Goal: Obtain resource: Obtain resource

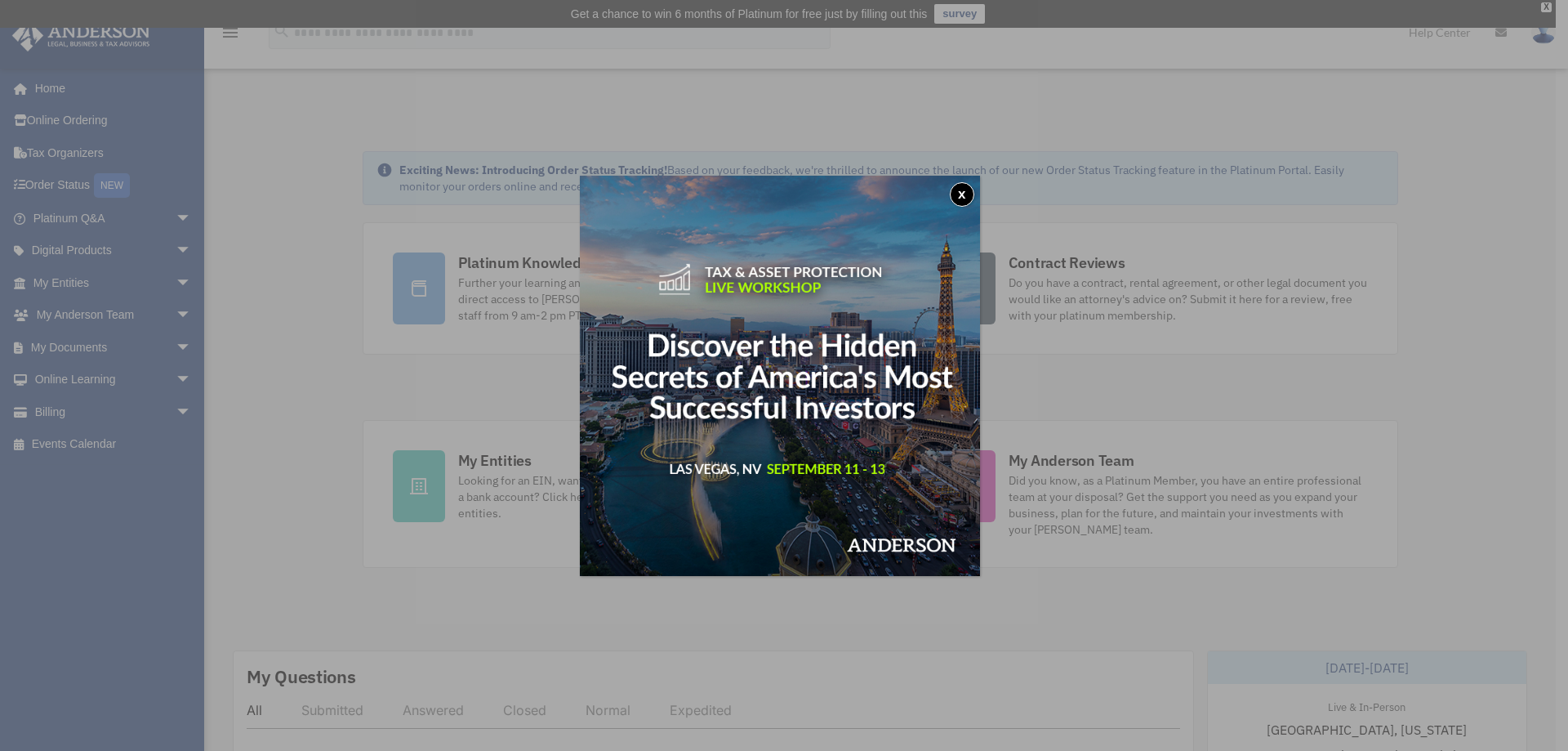
click at [966, 192] on button "x" at bounding box center [962, 195] width 25 height 25
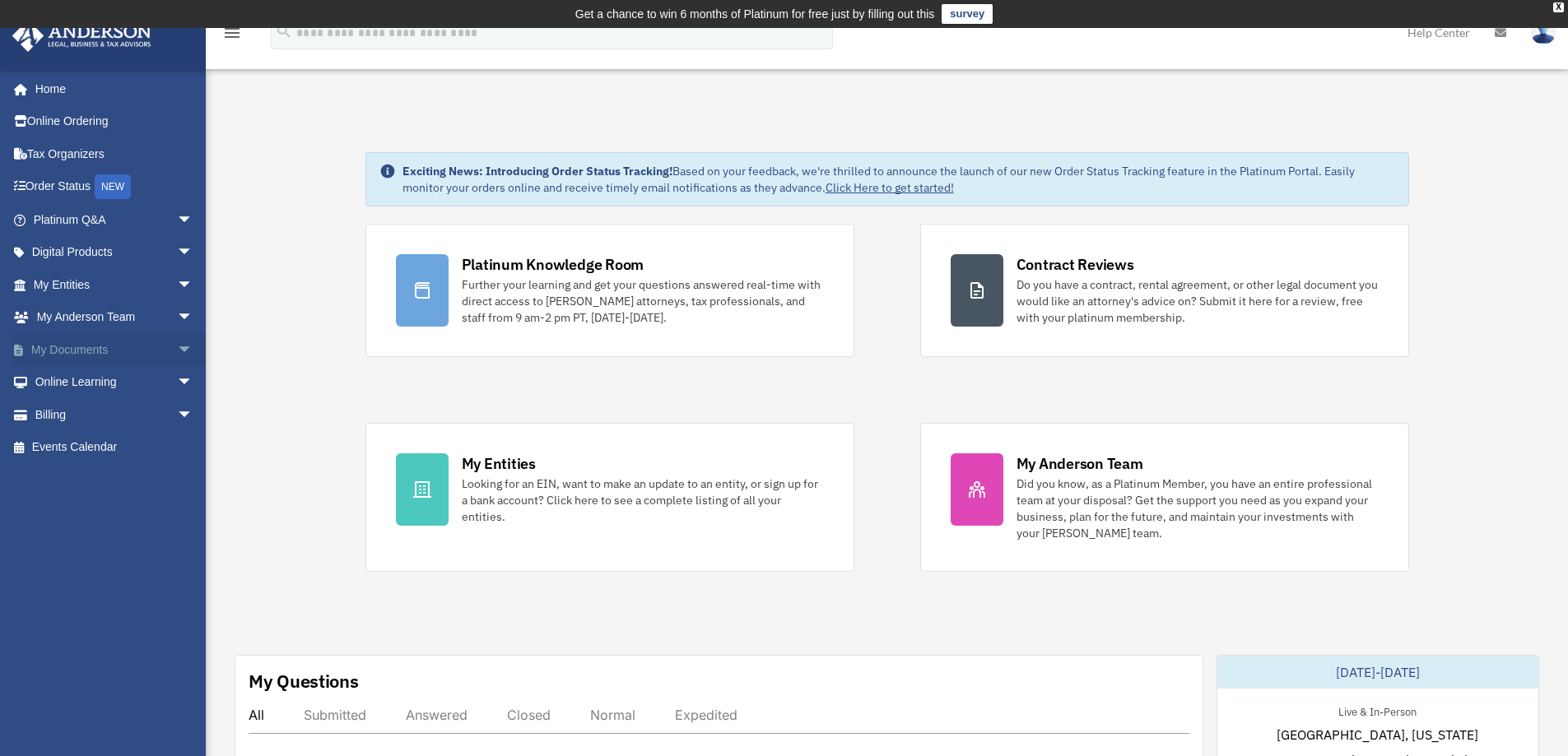
click at [136, 346] on link "My Documents arrow_drop_down" at bounding box center [114, 349] width 206 height 33
click at [177, 349] on span "arrow_drop_down" at bounding box center [194, 349] width 33 height 34
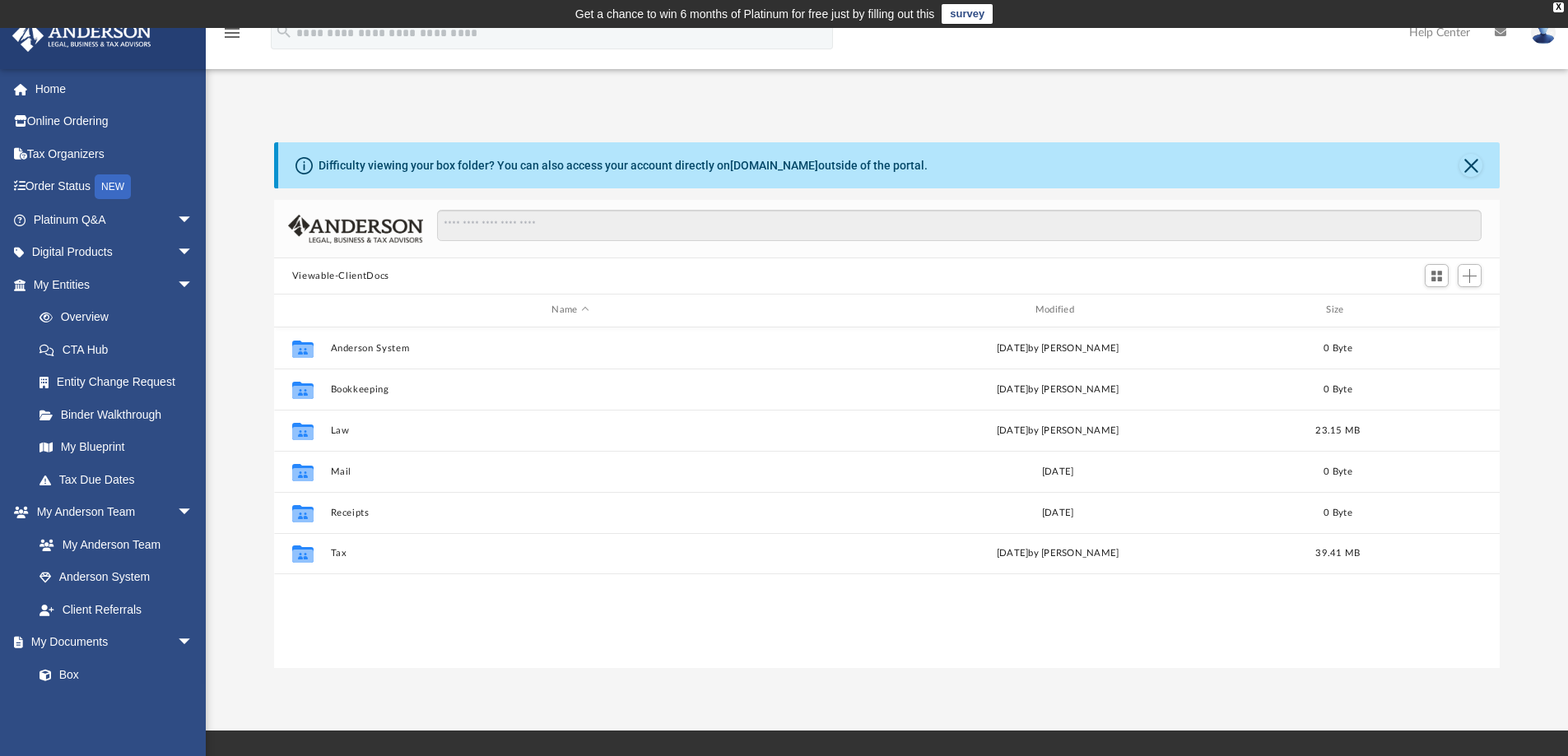
scroll to position [362, 1213]
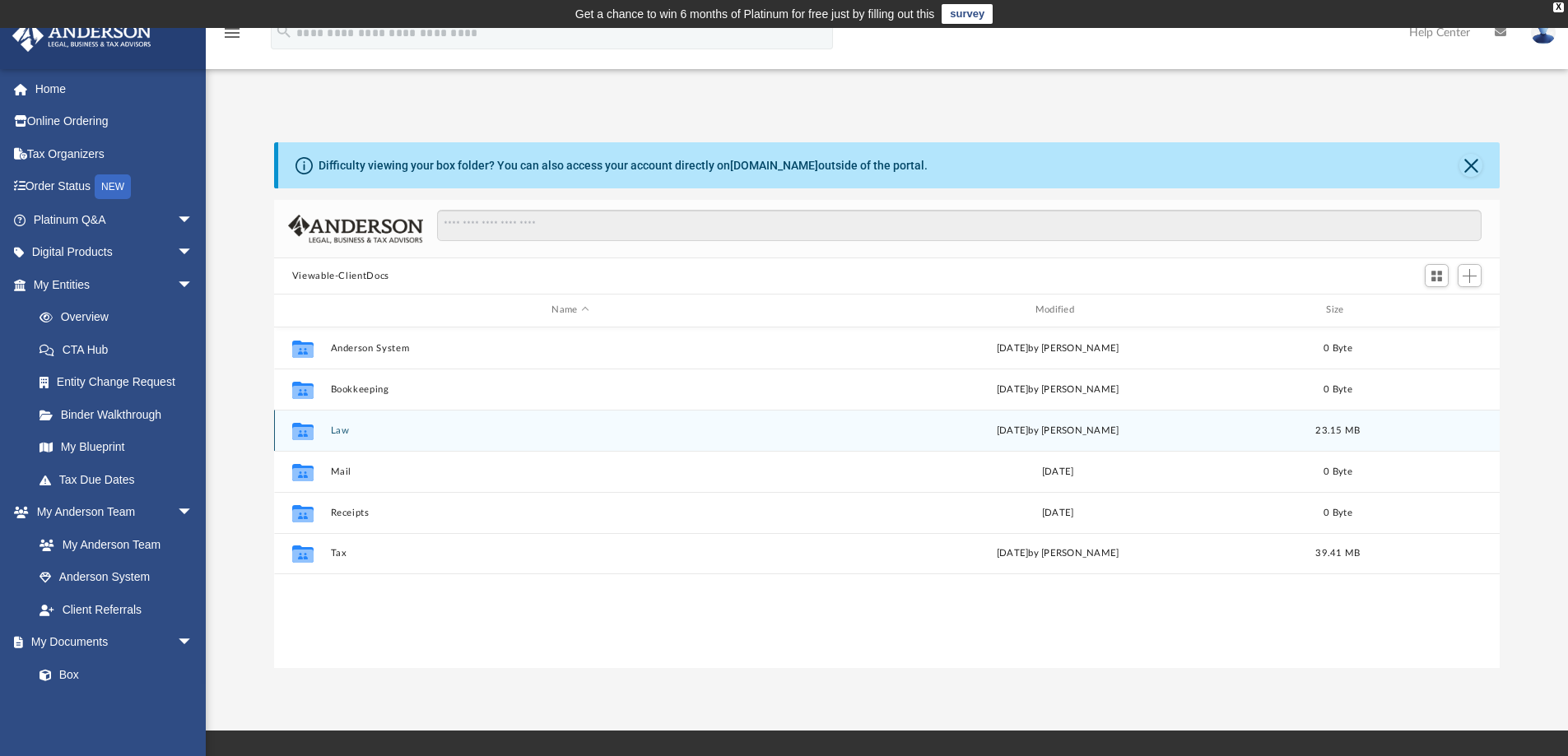
click at [335, 431] on button "Law" at bounding box center [569, 431] width 480 height 11
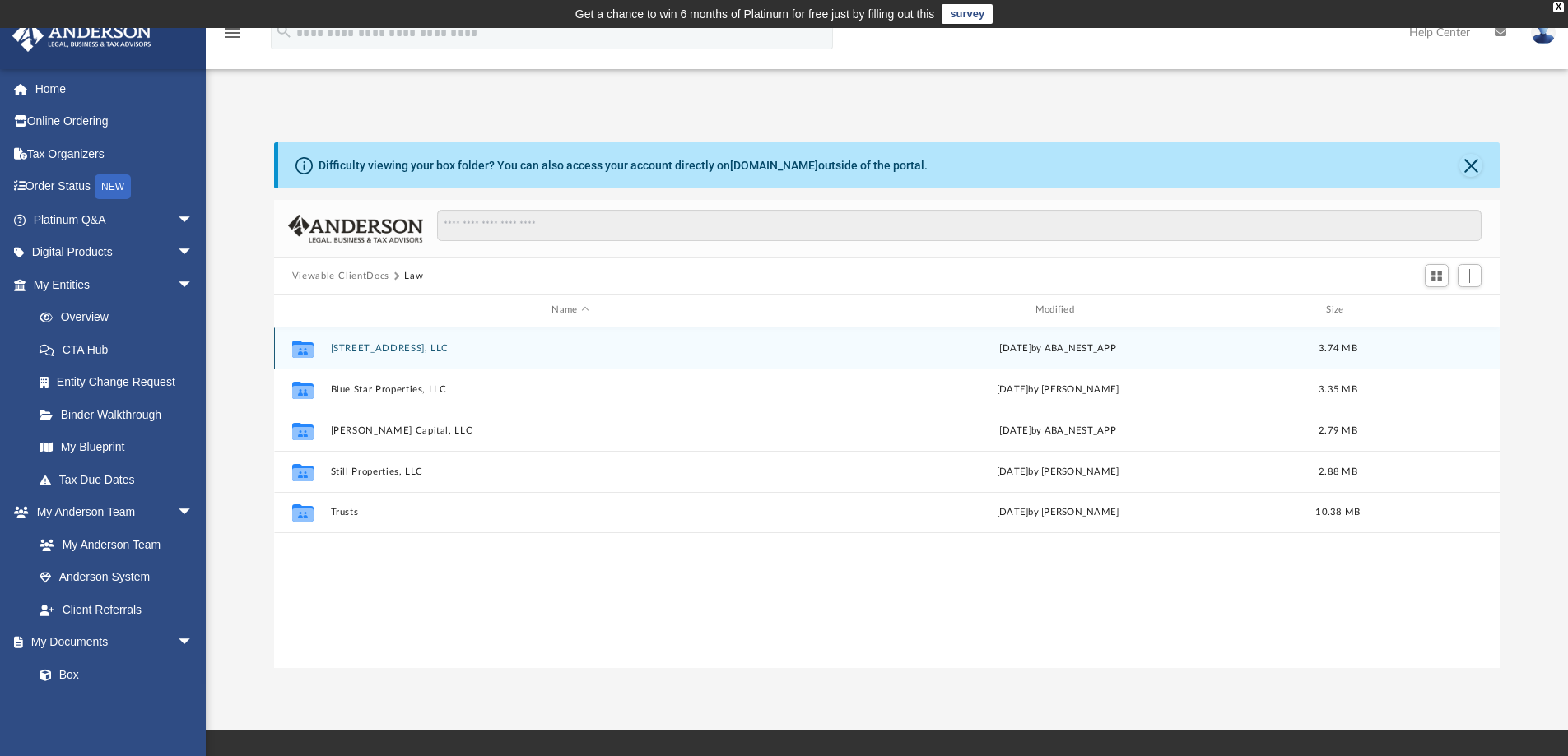
click at [386, 349] on button "[STREET_ADDRESS], LLC" at bounding box center [569, 348] width 480 height 11
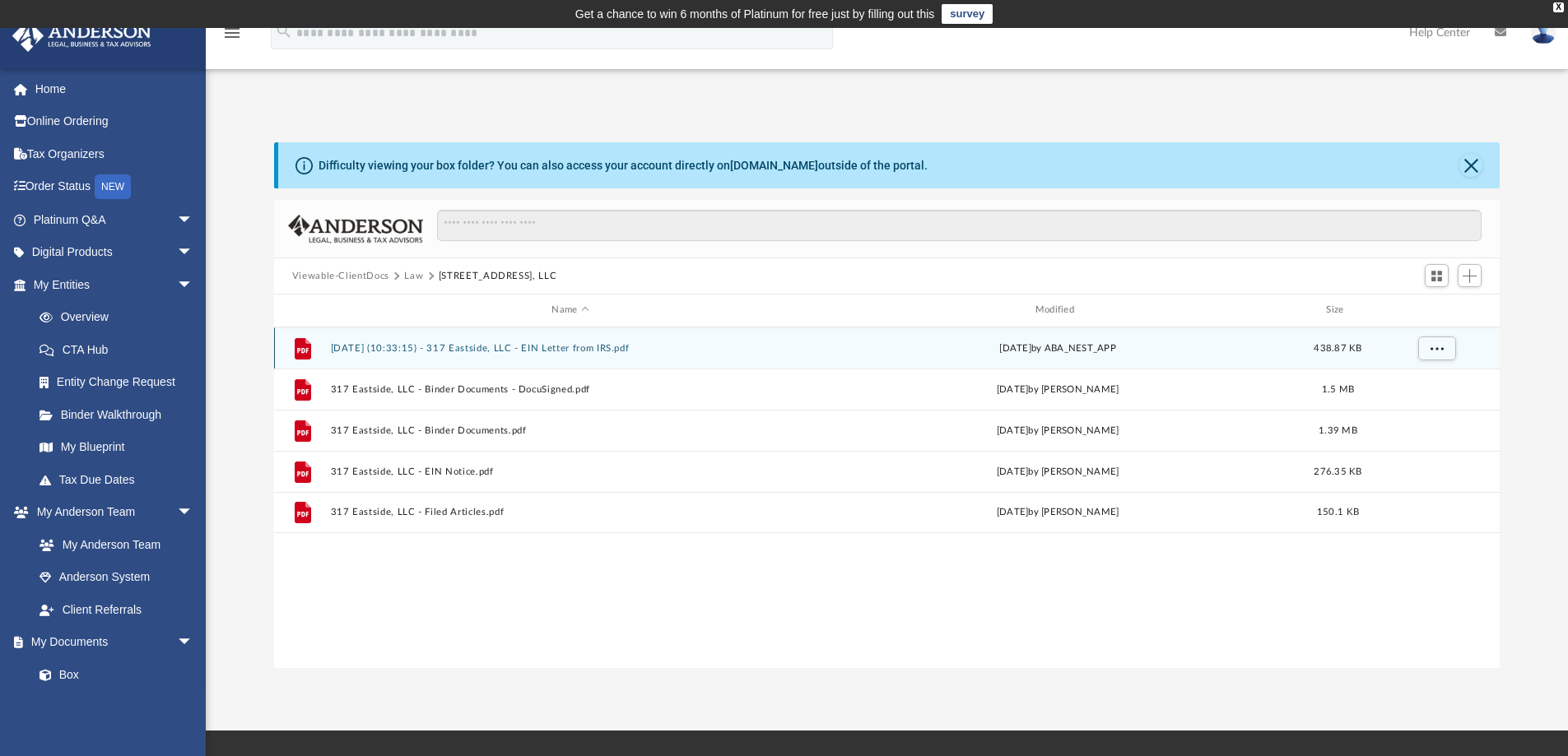
click at [402, 346] on button "[DATE] (10:33:15) - 317 Eastside, LLC - EIN Letter from IRS.pdf" at bounding box center [569, 348] width 480 height 11
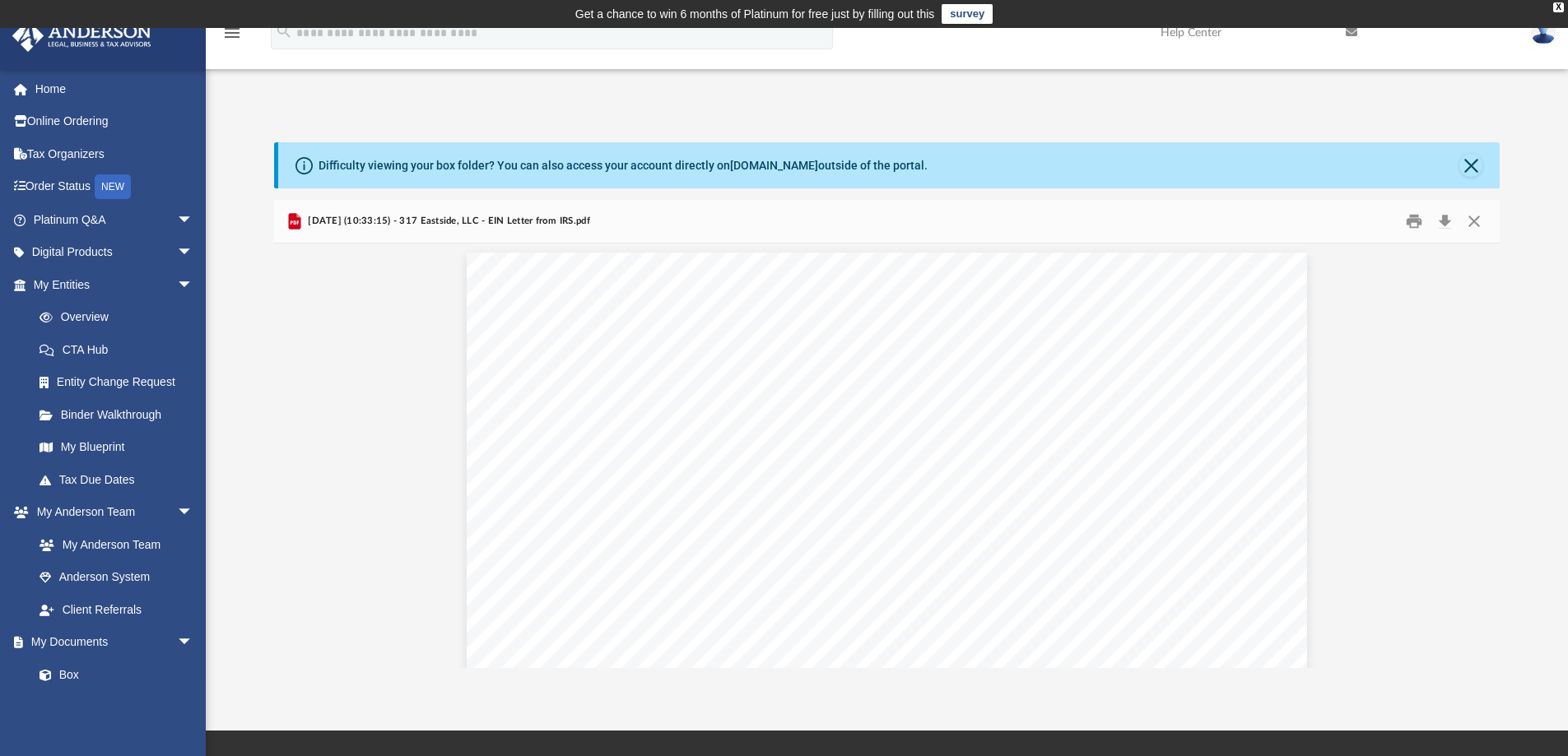
scroll to position [0, 0]
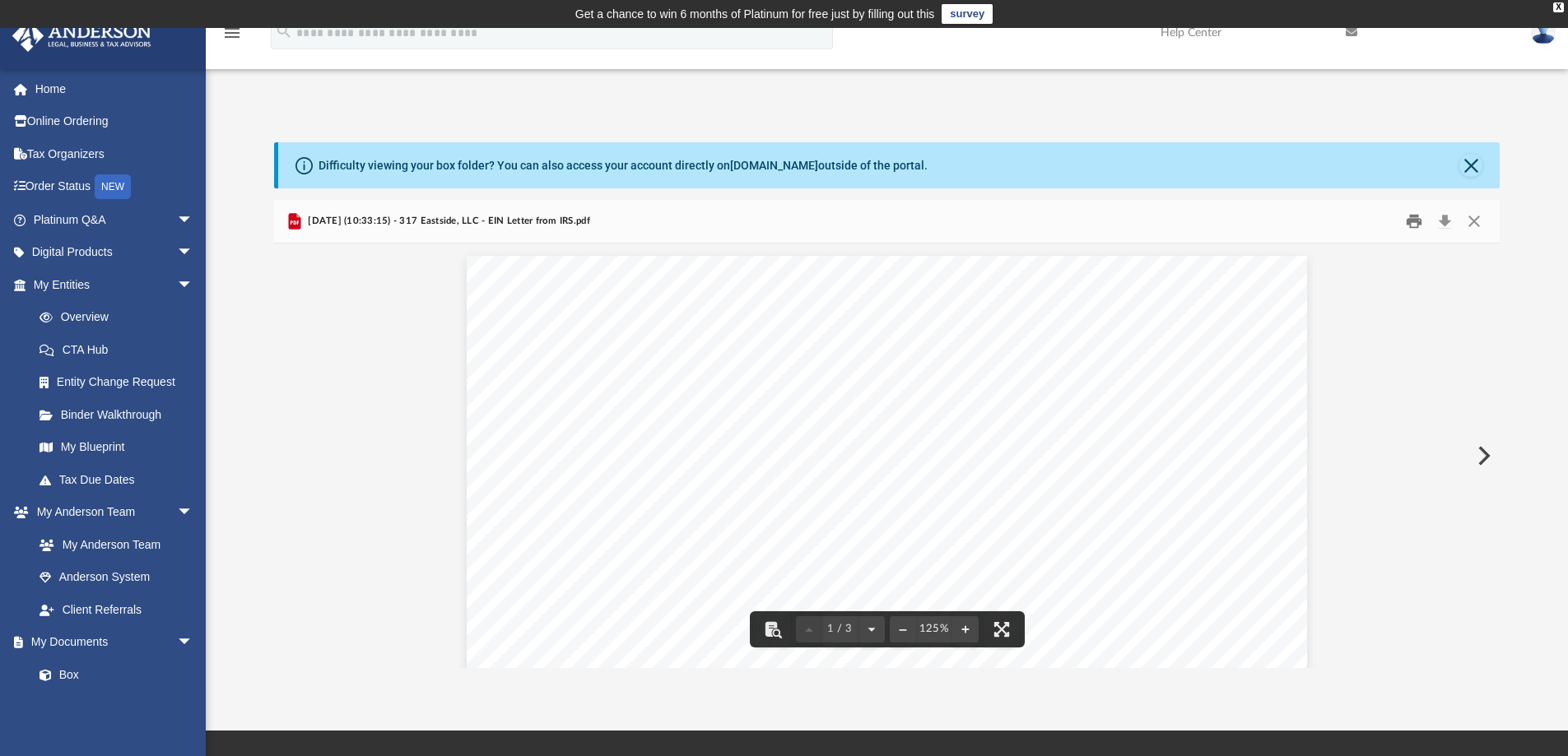
click at [1415, 218] on button "Print" at bounding box center [1414, 221] width 33 height 26
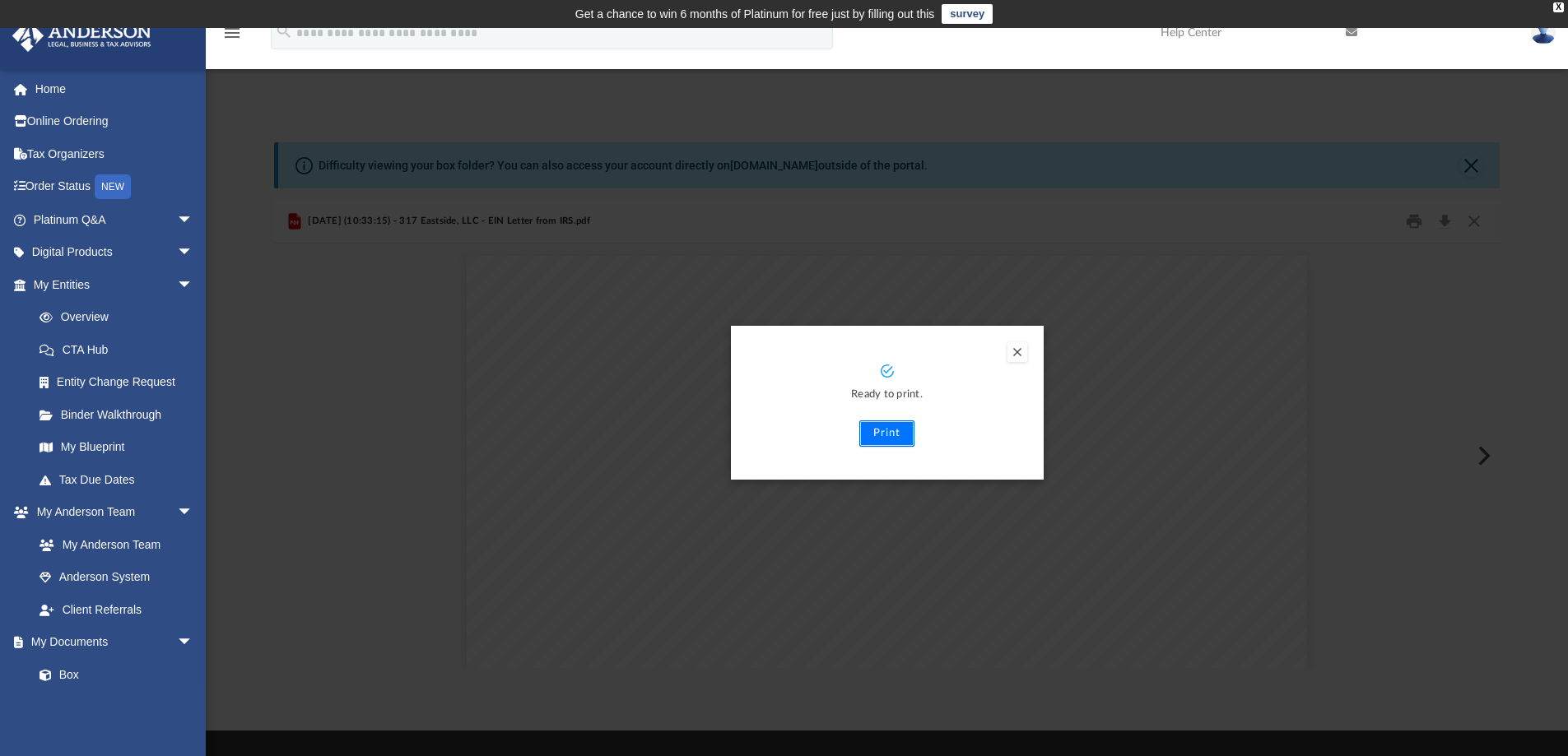
click at [892, 432] on button "Print" at bounding box center [886, 434] width 55 height 26
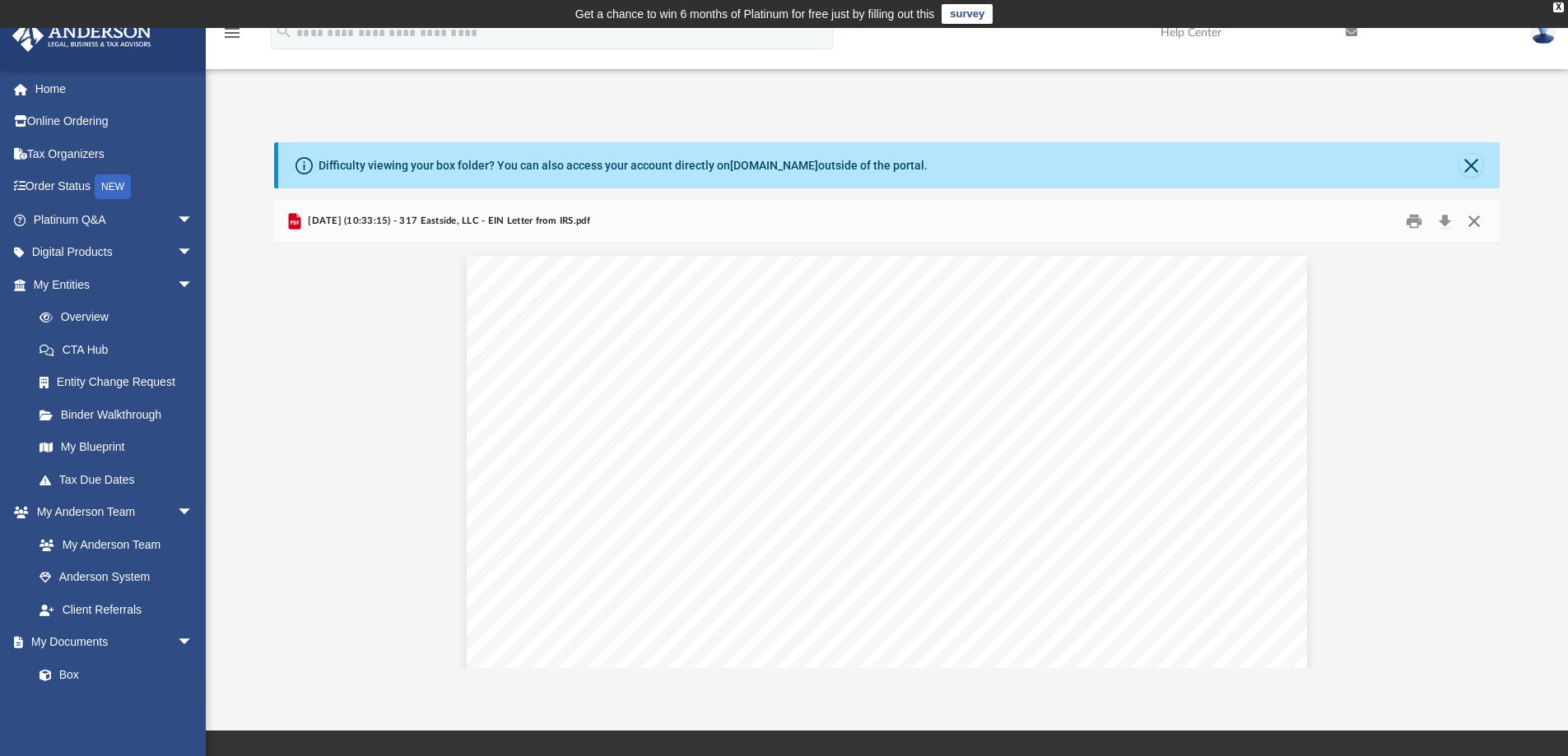
click at [1475, 223] on button "Close" at bounding box center [1474, 221] width 30 height 26
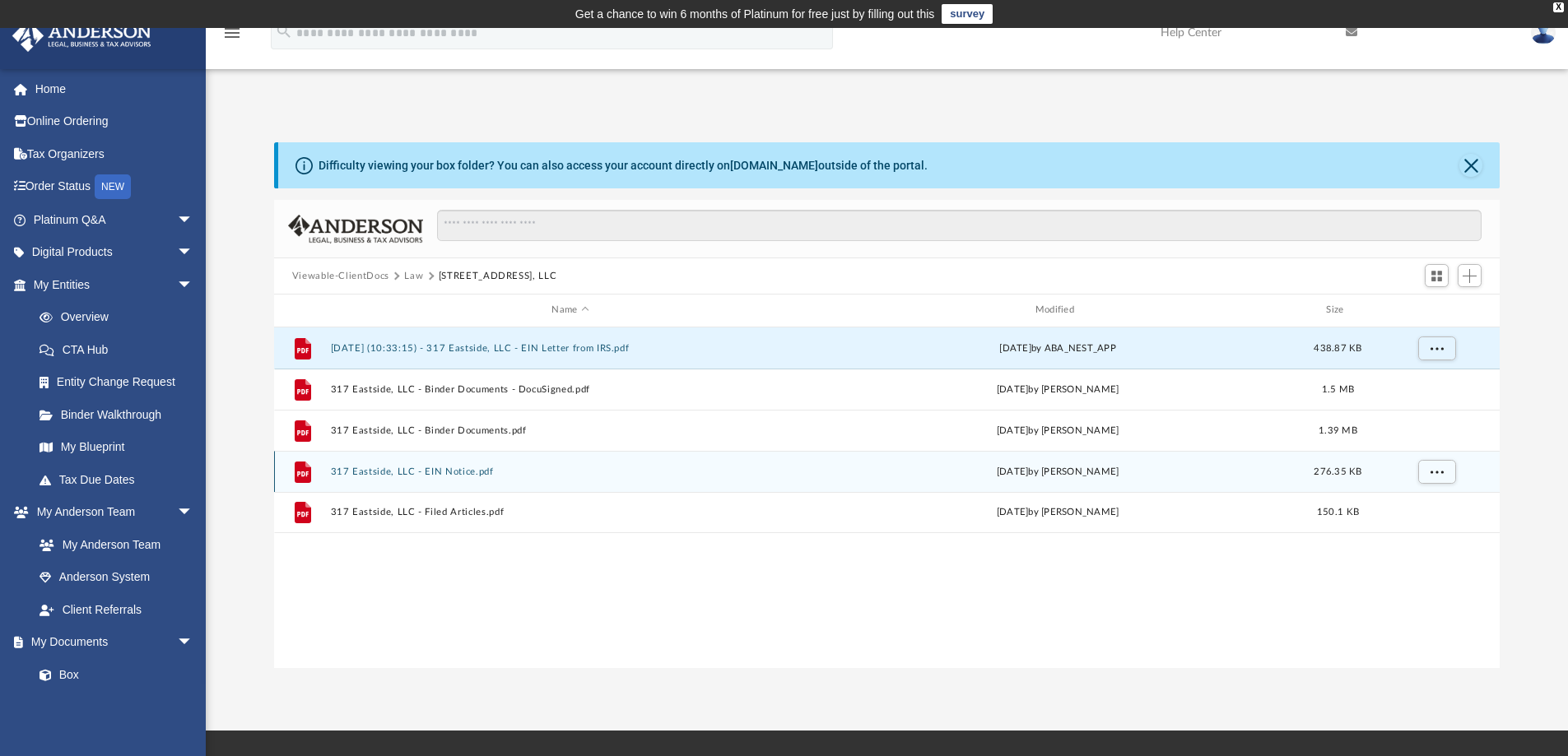
click at [426, 470] on button "317 Eastside, LLC - EIN Notice.pdf" at bounding box center [569, 471] width 480 height 11
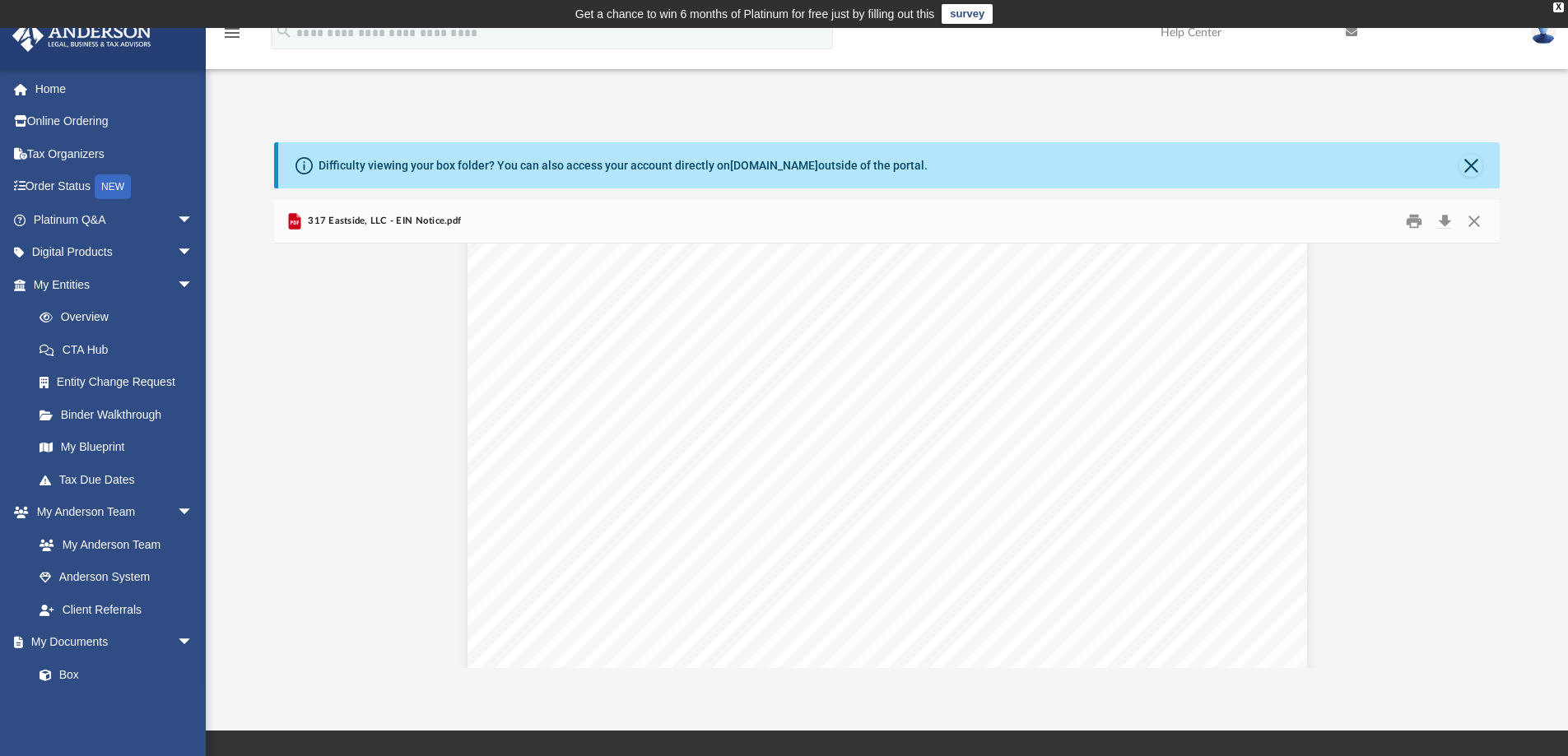
scroll to position [82, 0]
click at [981, 558] on div "Page 1" at bounding box center [886, 716] width 839 height 1086
click at [969, 557] on div "Page 1" at bounding box center [886, 716] width 839 height 1086
click at [963, 554] on div "Page 1" at bounding box center [886, 716] width 839 height 1086
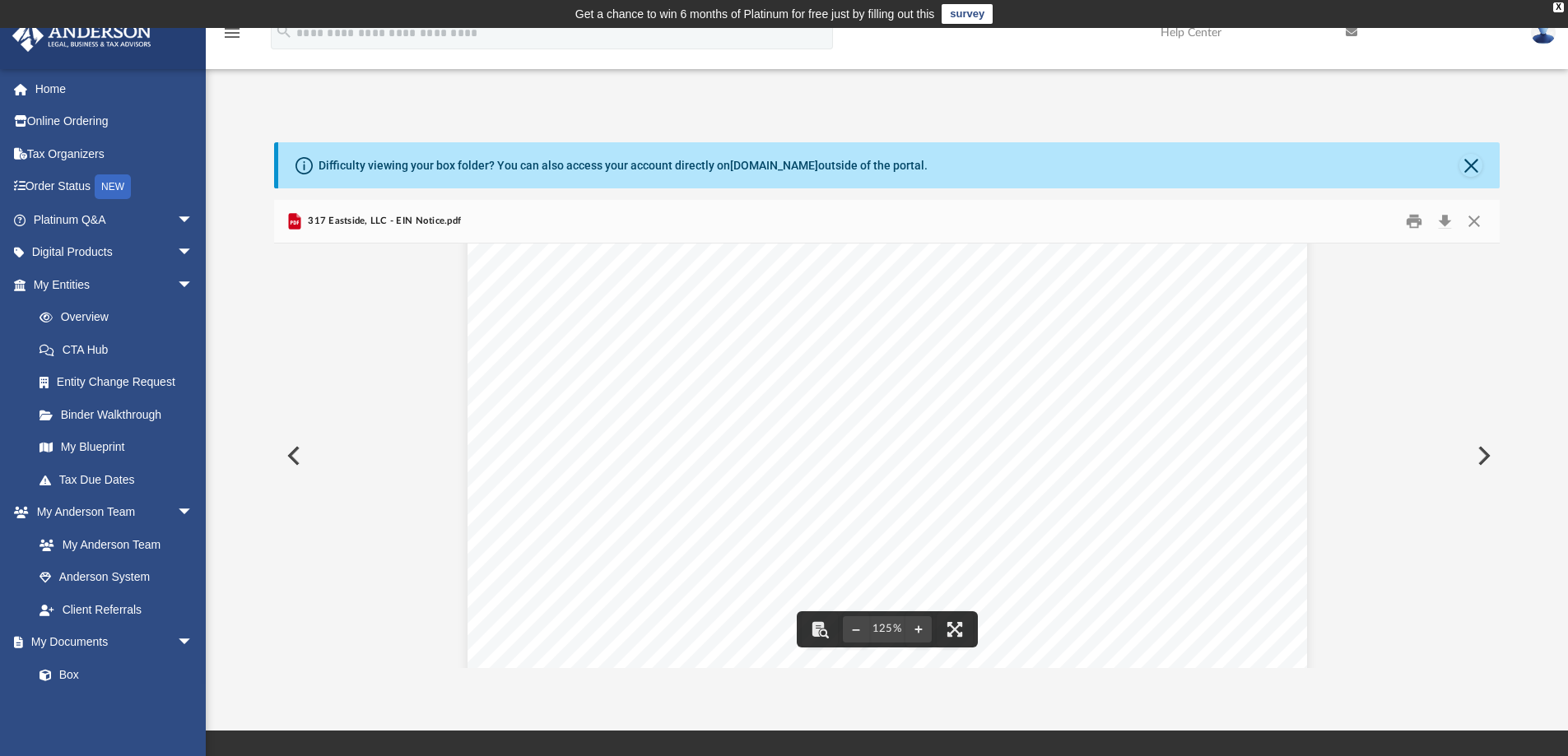
click at [958, 557] on div "Page 1" at bounding box center [886, 716] width 839 height 1086
click at [1476, 220] on button "Close" at bounding box center [1474, 221] width 30 height 26
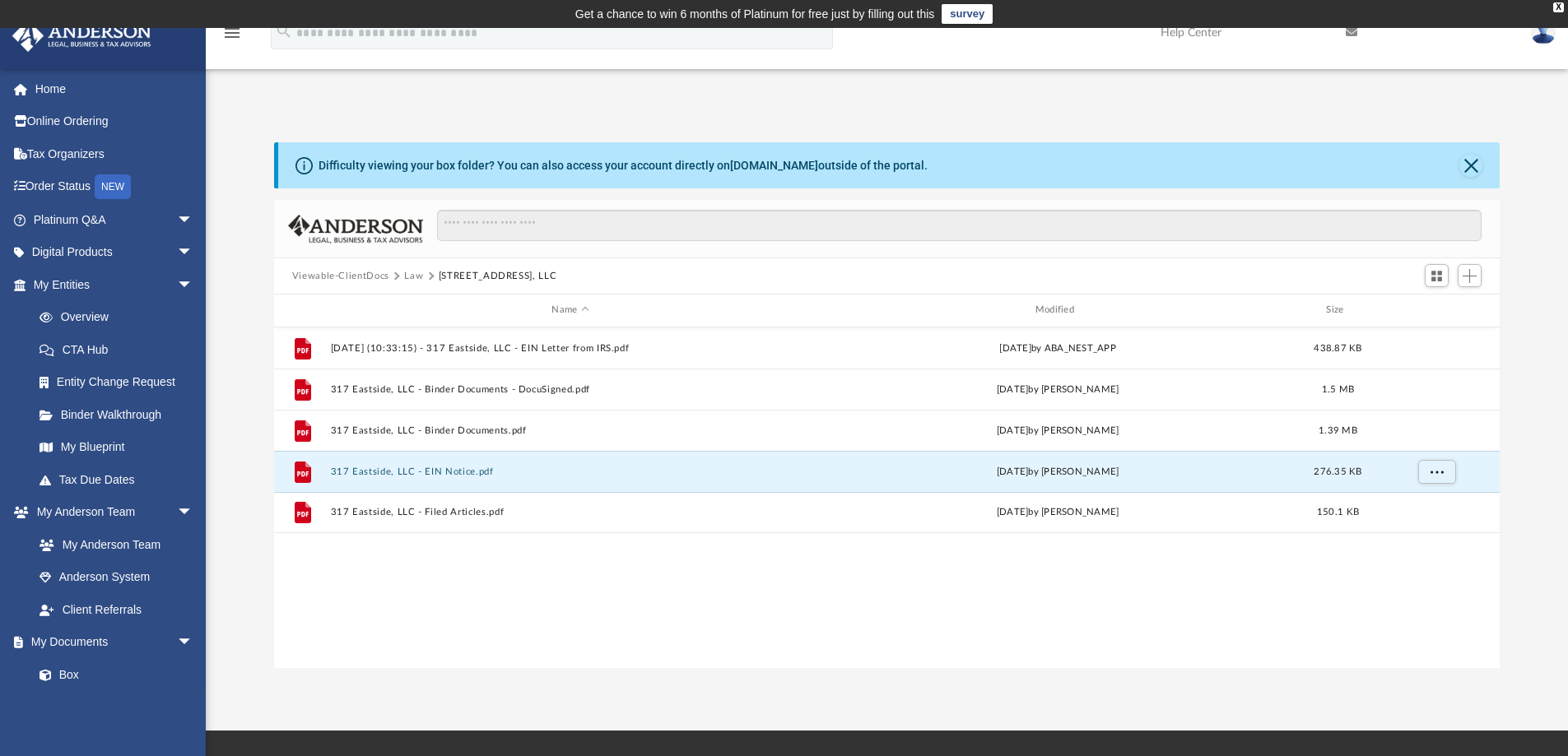
click at [413, 275] on button "Law" at bounding box center [413, 277] width 19 height 15
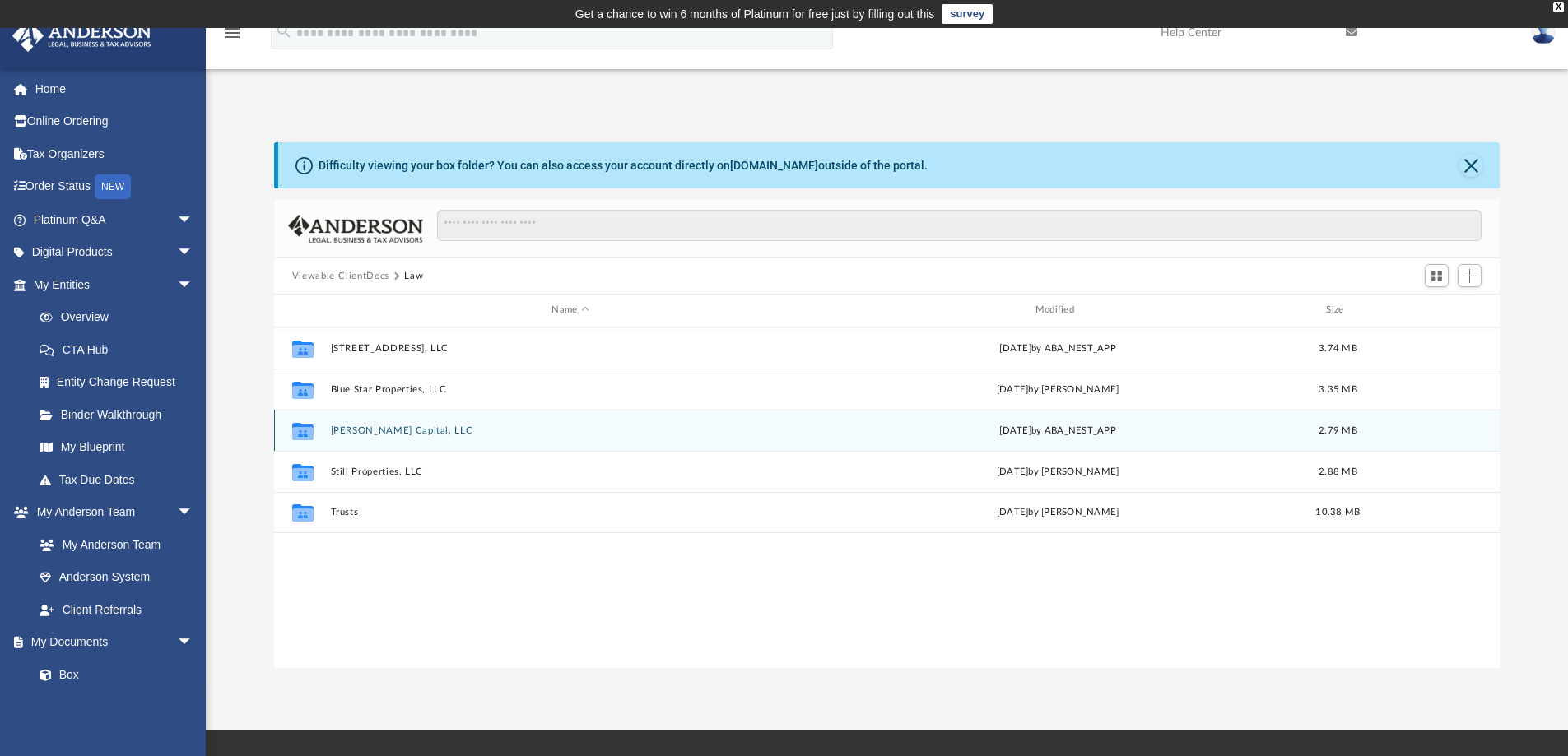
click at [370, 429] on button "[PERSON_NAME] Capital, LLC" at bounding box center [569, 431] width 480 height 11
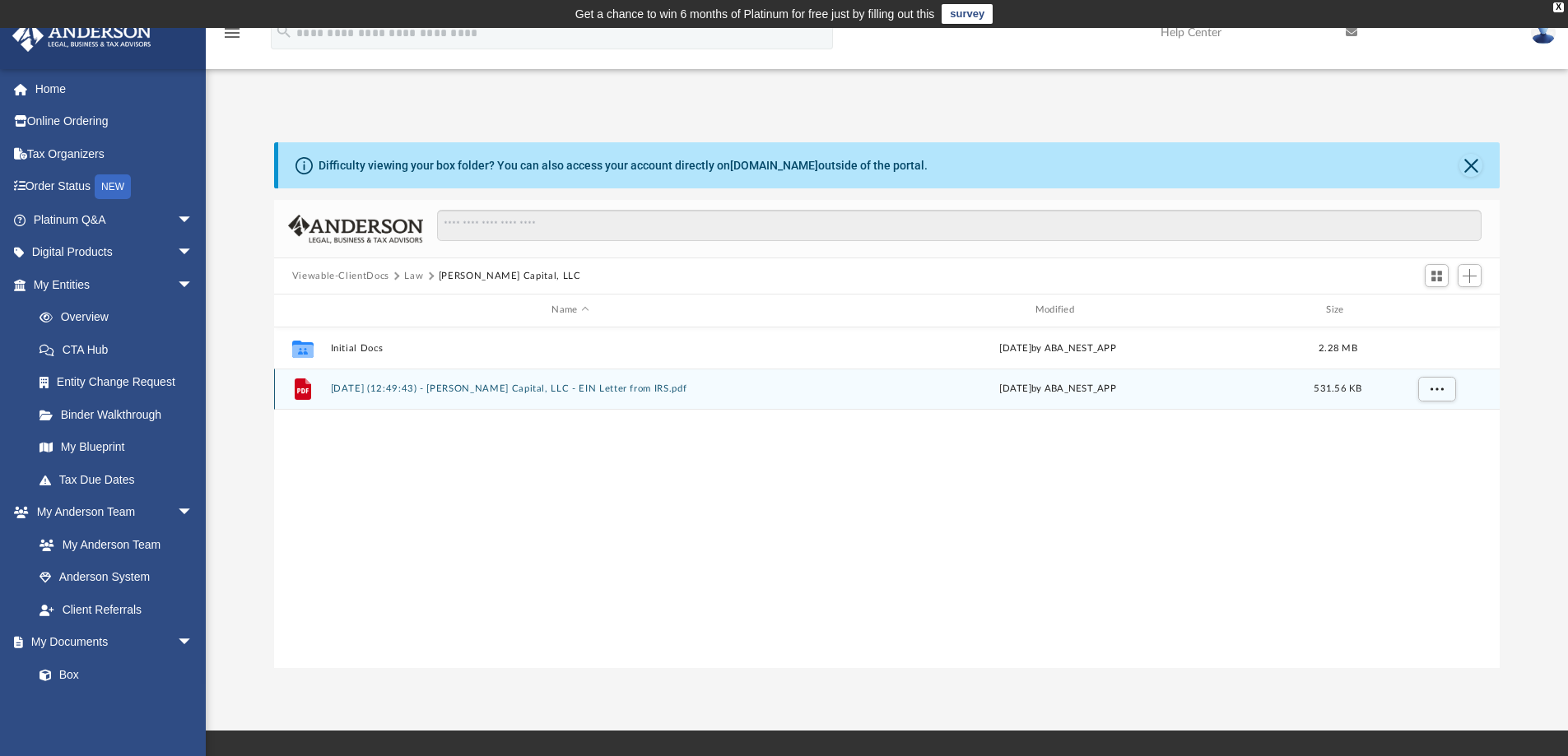
click at [454, 385] on button "[DATE] (12:49:43) - [PERSON_NAME] Capital, LLC - EIN Letter from IRS.pdf" at bounding box center [569, 388] width 480 height 11
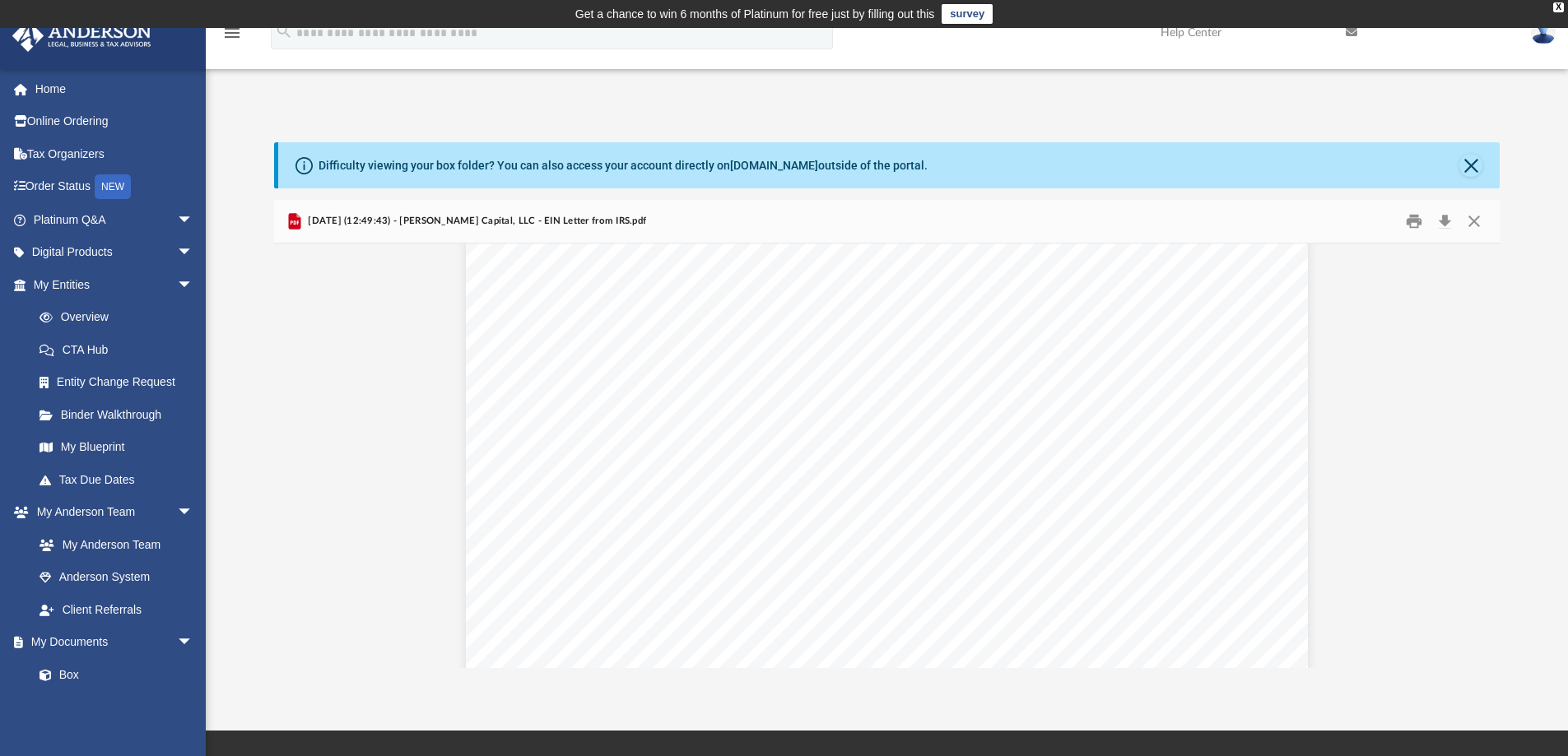
scroll to position [0, 0]
click at [1411, 221] on button "Print" at bounding box center [1414, 221] width 33 height 26
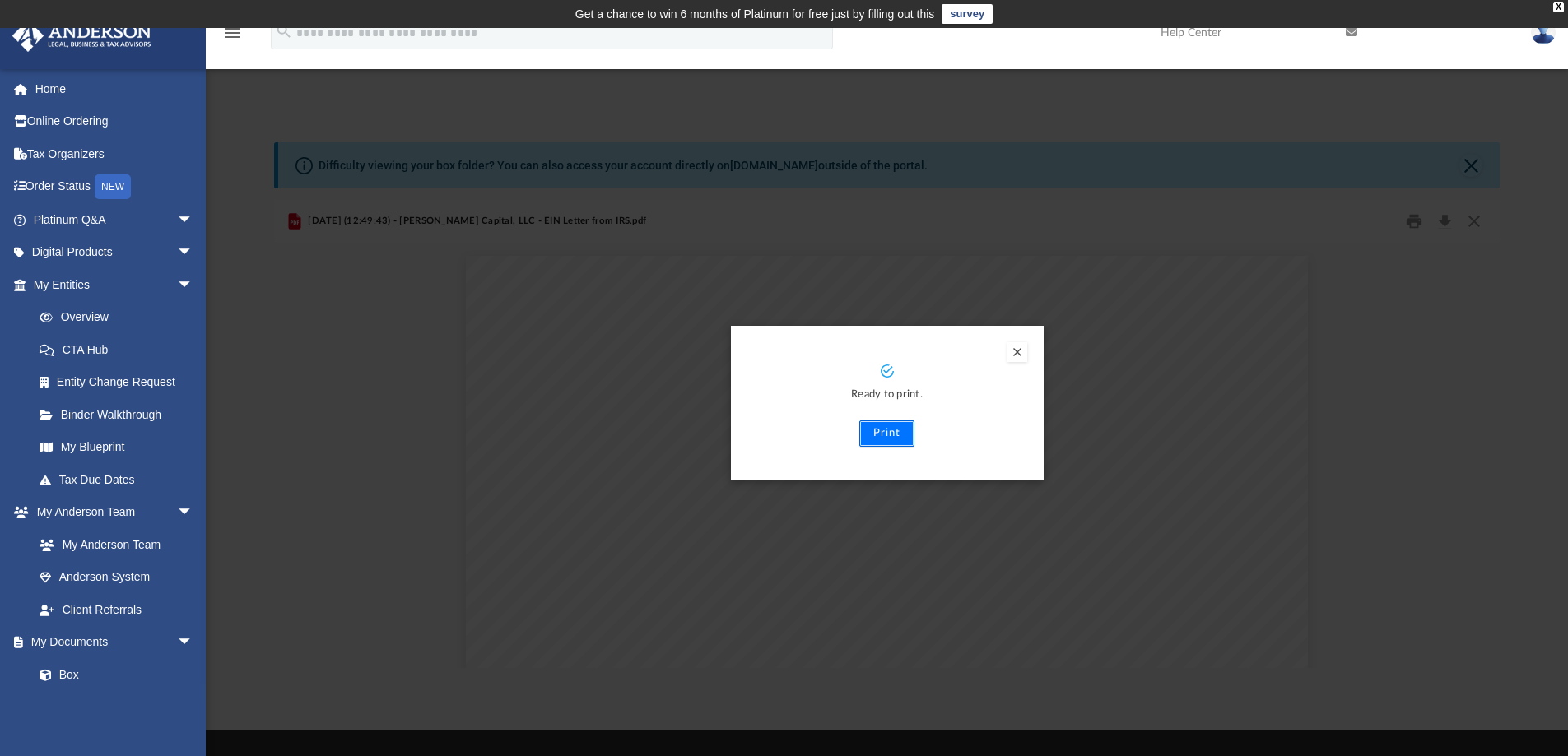
click at [883, 435] on button "Print" at bounding box center [886, 434] width 55 height 26
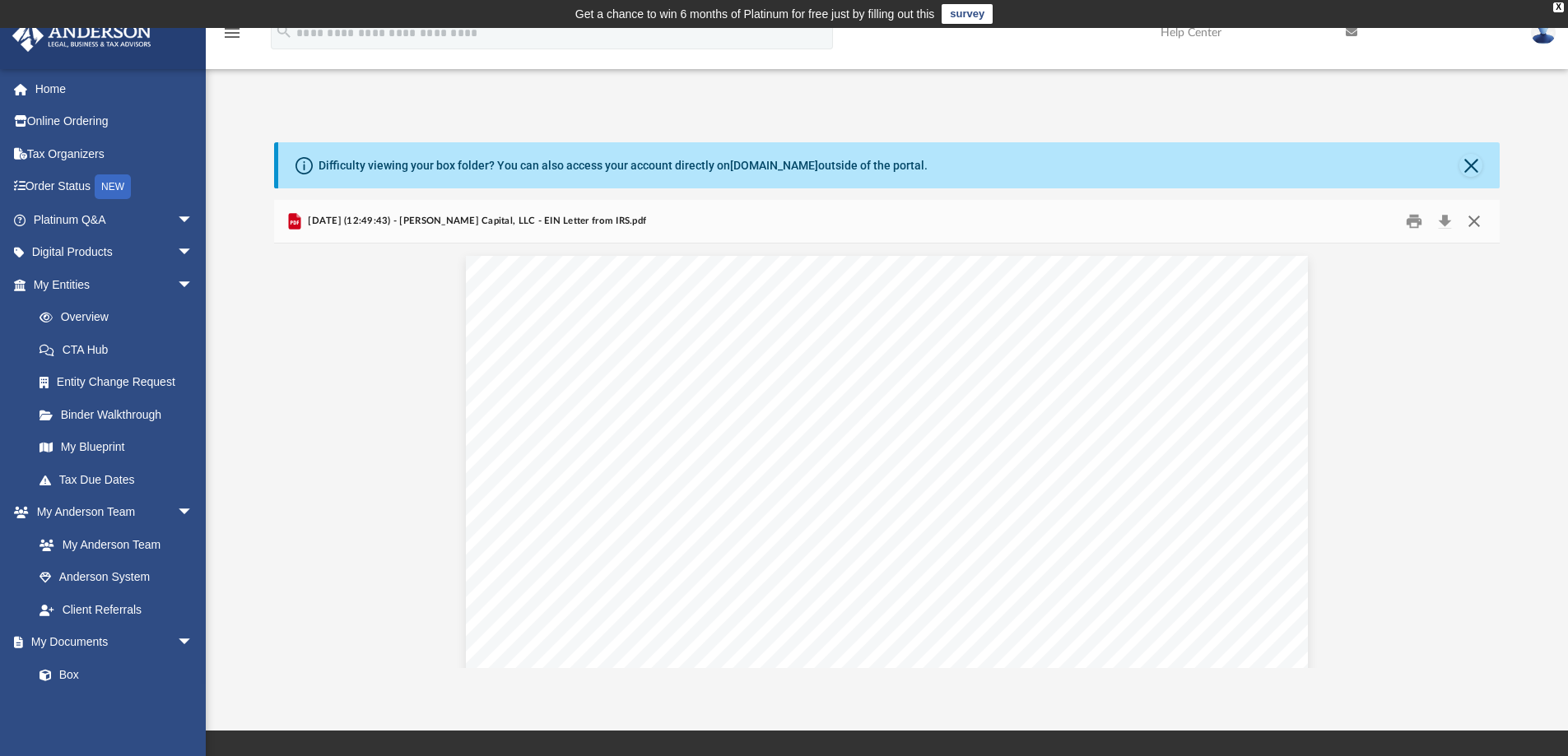
click at [1474, 218] on button "Close" at bounding box center [1474, 221] width 30 height 26
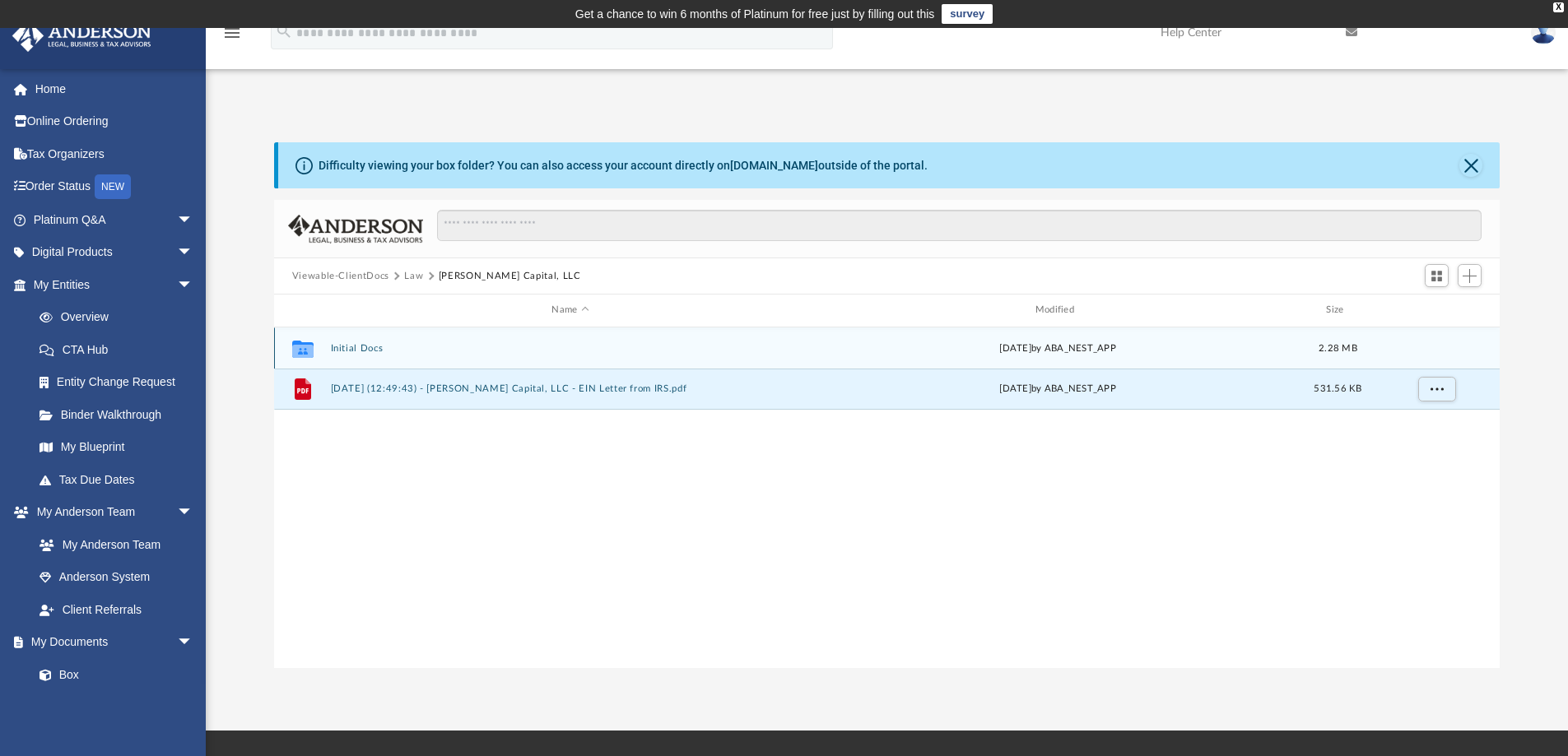
click at [367, 347] on button "Initial Docs" at bounding box center [569, 348] width 480 height 11
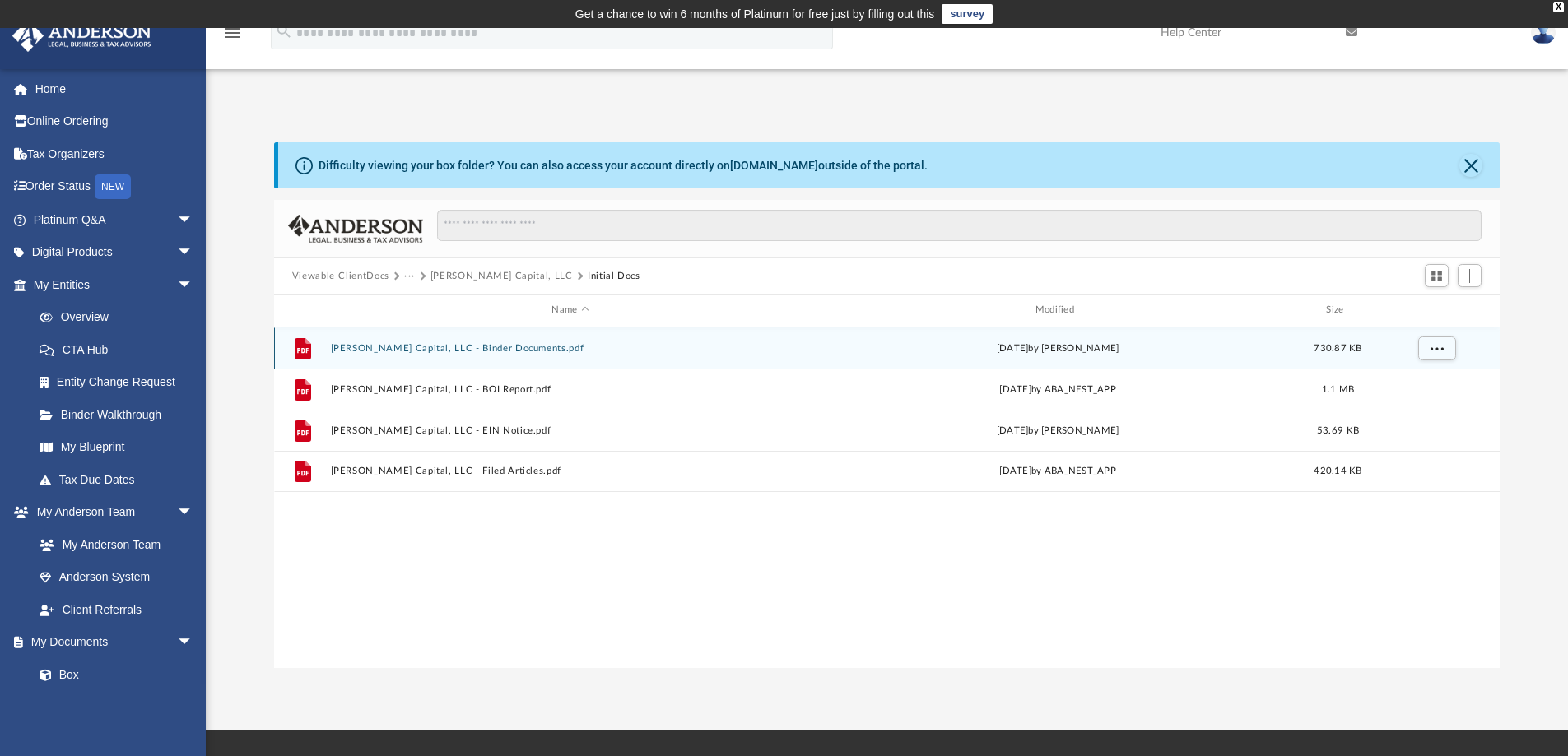
click at [479, 344] on button "[PERSON_NAME] Capital, LLC - Binder Documents.pdf" at bounding box center [569, 348] width 480 height 11
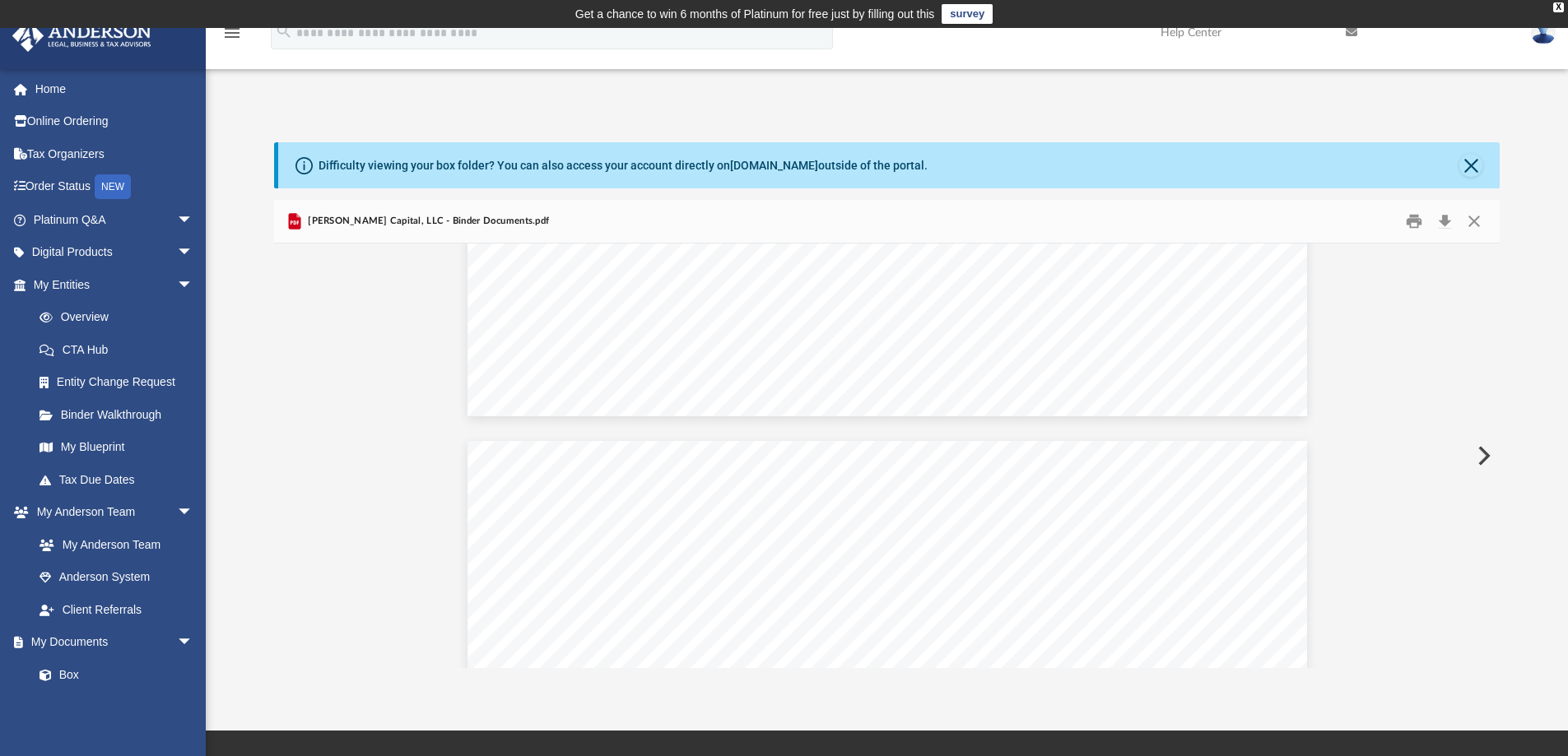
scroll to position [26735, 0]
